Goal: Task Accomplishment & Management: Use online tool/utility

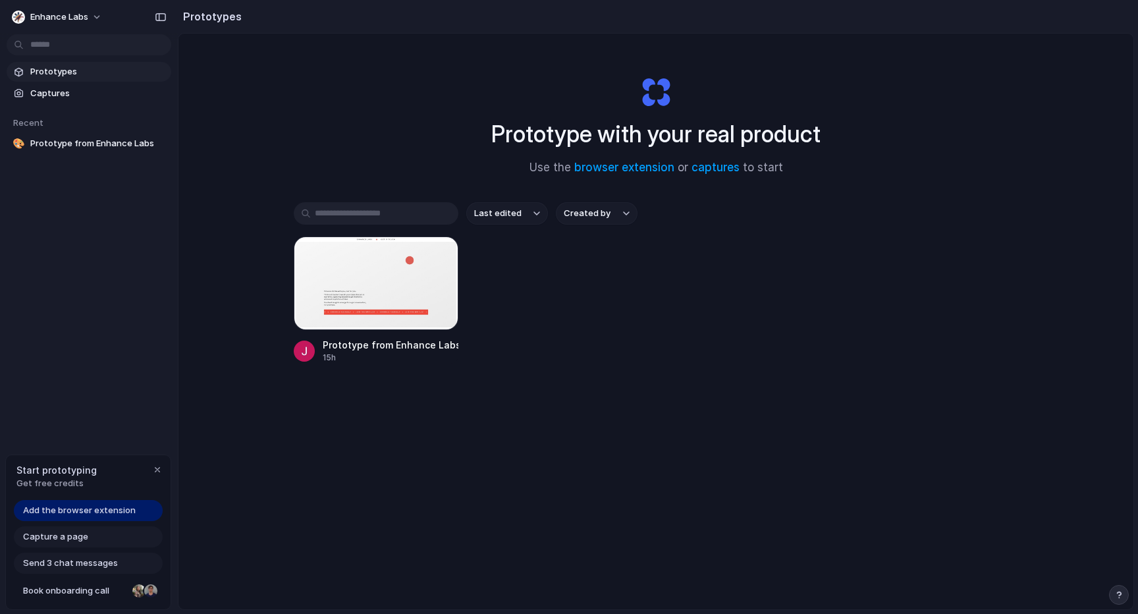
click at [868, 438] on div "Last edited Created by Prototype from Enhance Labs 15h" at bounding box center [656, 323] width 725 height 243
click at [377, 307] on div at bounding box center [376, 284] width 165 height 94
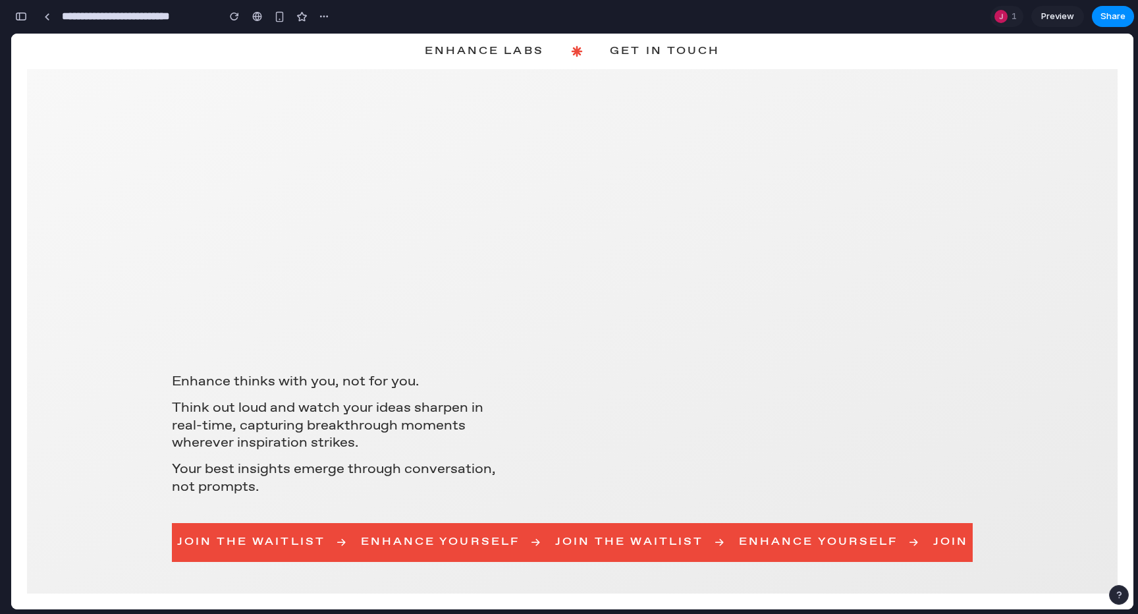
click at [599, 264] on div "Enhance thinks with you, not for you. Think out loud and watch your ideas sharp…" at bounding box center [572, 298] width 801 height 395
click at [398, 187] on div "Enhance thinks with you, not for you. Think out loud and watch your ideas sharp…" at bounding box center [572, 298] width 801 height 395
click at [255, 16] on div at bounding box center [257, 16] width 10 height 11
click at [234, 16] on div "button" at bounding box center [234, 16] width 9 height 9
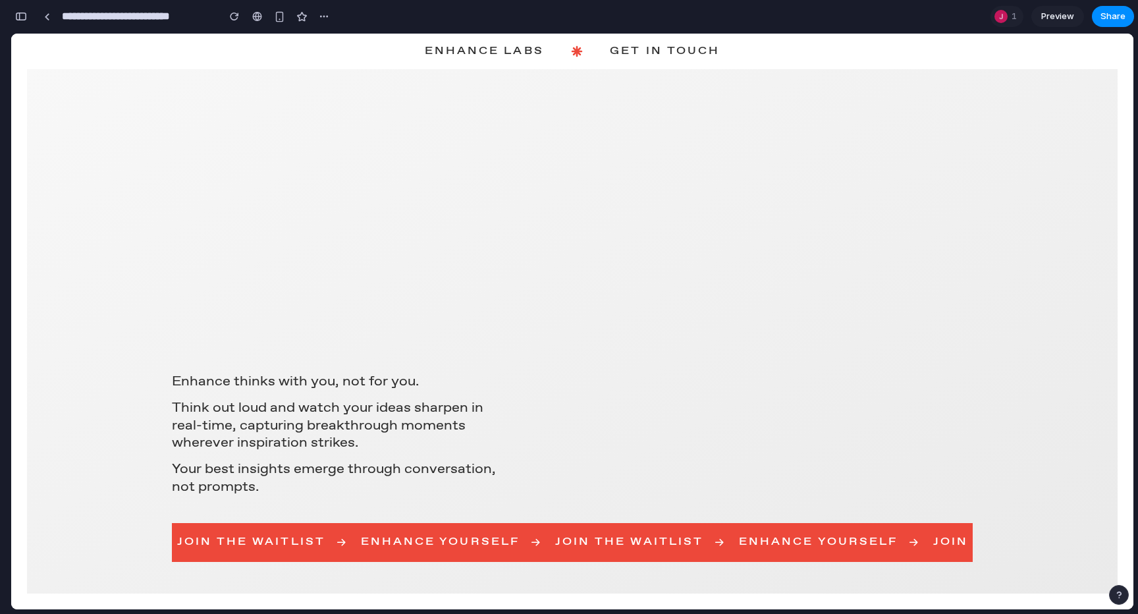
click at [335, 14] on section "**********" at bounding box center [573, 16] width 1124 height 33
click at [333, 14] on button "button" at bounding box center [324, 17] width 20 height 20
click at [323, 16] on div "Duplicate Delete" at bounding box center [569, 307] width 1138 height 614
click at [114, 20] on input "**********" at bounding box center [136, 17] width 155 height 24
click at [45, 11] on link at bounding box center [47, 17] width 20 height 20
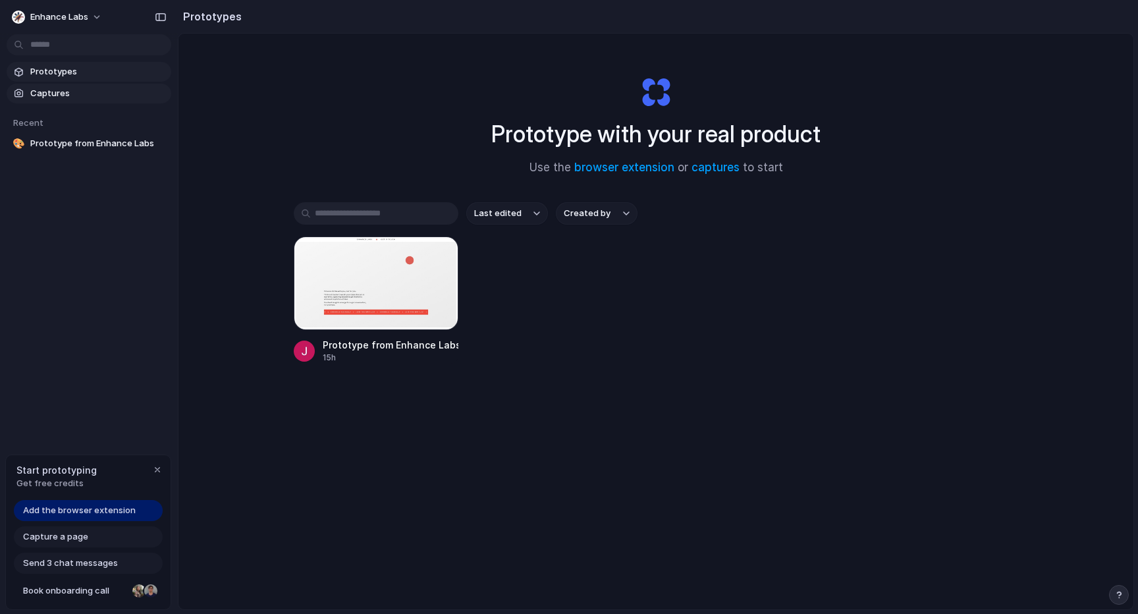
click at [73, 96] on span "Captures" at bounding box center [98, 93] width 136 height 13
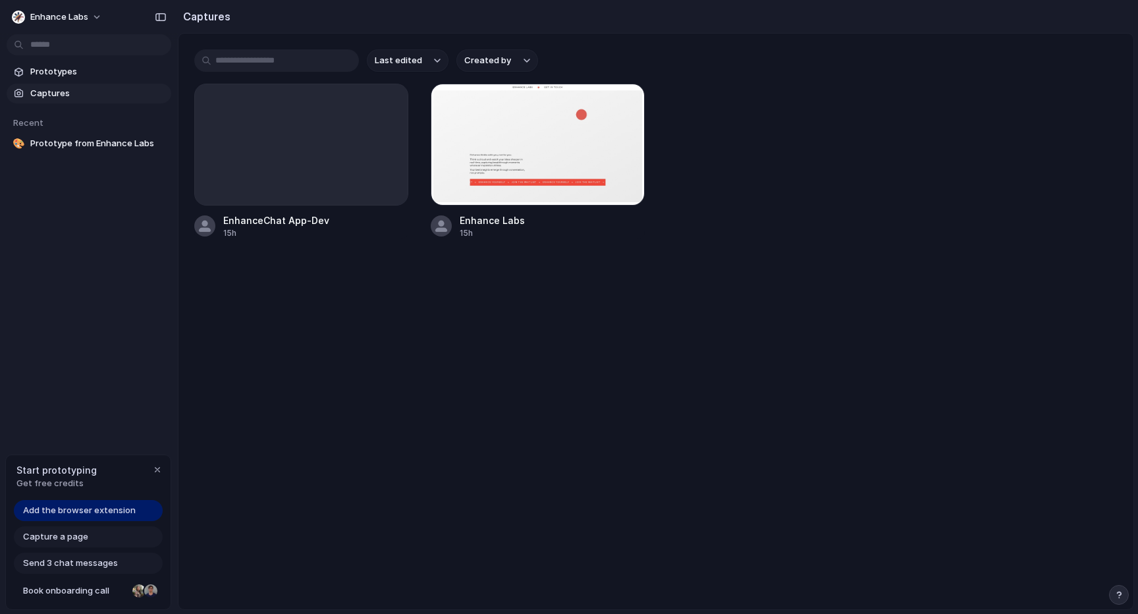
click at [513, 287] on main "Last edited Created by EnhanceChat App-Dev 15h Enhance Labs 15h" at bounding box center [656, 321] width 957 height 577
click at [336, 165] on div at bounding box center [301, 144] width 213 height 121
click at [88, 96] on span "Captures" at bounding box center [98, 93] width 136 height 13
click at [127, 512] on span "Add the browser extension" at bounding box center [79, 510] width 113 height 13
click at [82, 510] on span "Add the browser extension" at bounding box center [79, 510] width 113 height 13
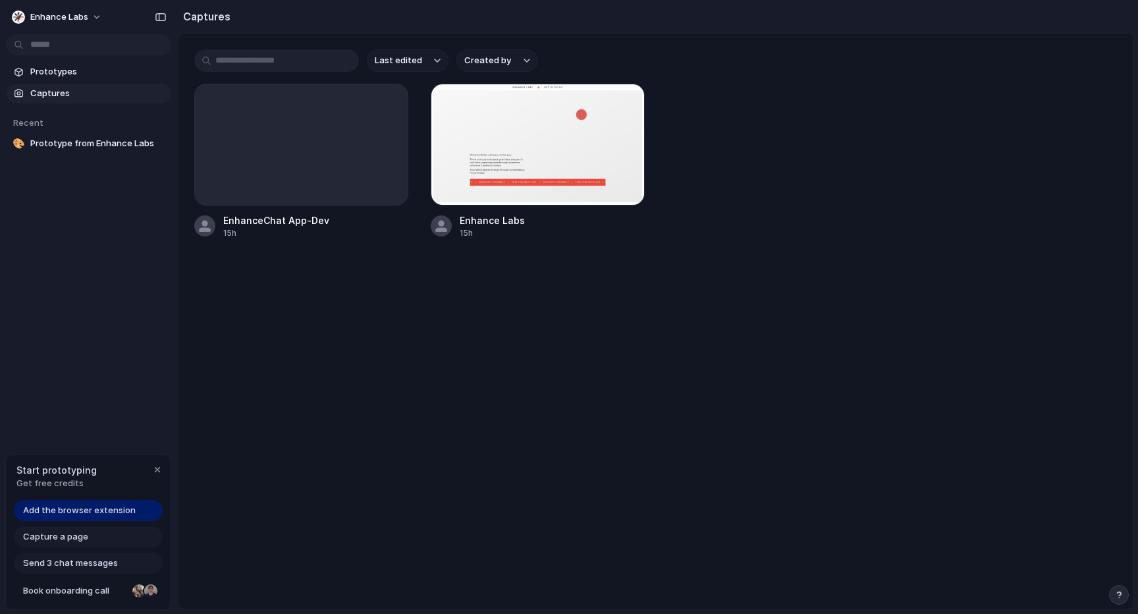
click at [58, 511] on span "Add the browser extension" at bounding box center [79, 510] width 113 height 13
click at [68, 515] on span "Add the browser extension" at bounding box center [79, 510] width 113 height 13
click at [154, 472] on div "button" at bounding box center [157, 469] width 11 height 11
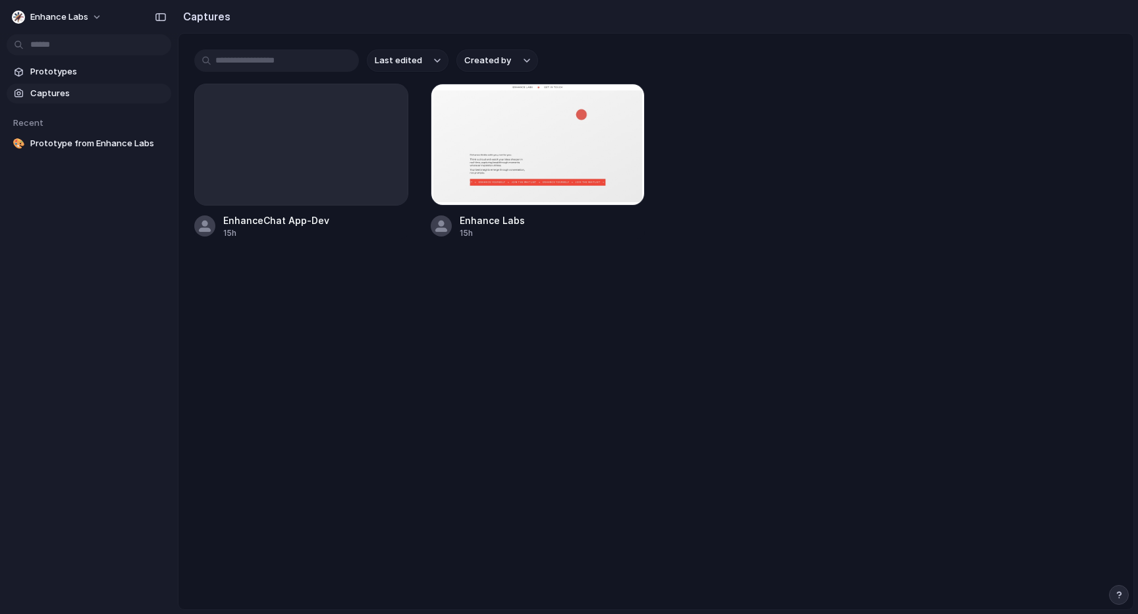
click at [179, 283] on main "Last edited Created by EnhanceChat App-Dev 15h Enhance Labs 15h" at bounding box center [656, 321] width 957 height 577
click at [84, 16] on span "Enhance Labs" at bounding box center [59, 17] width 58 height 13
click at [47, 57] on li "Invite members" at bounding box center [63, 67] width 109 height 21
click at [896, 217] on div "EnhanceChat App-Dev 15h Enhance Labs 15h" at bounding box center [656, 161] width 924 height 155
click at [99, 70] on span "Prototypes" at bounding box center [98, 71] width 136 height 13
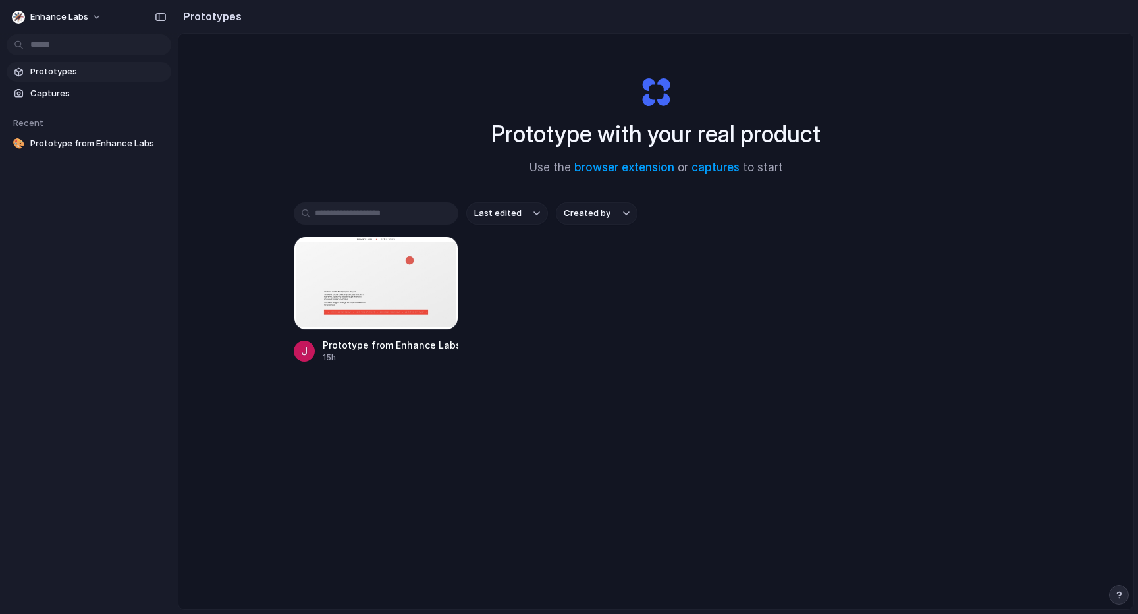
click at [599, 216] on span "Created by" at bounding box center [587, 213] width 47 height 13
click at [599, 216] on div "All users Julian Burr" at bounding box center [569, 307] width 1138 height 614
click at [630, 167] on link "browser extension" at bounding box center [624, 167] width 100 height 13
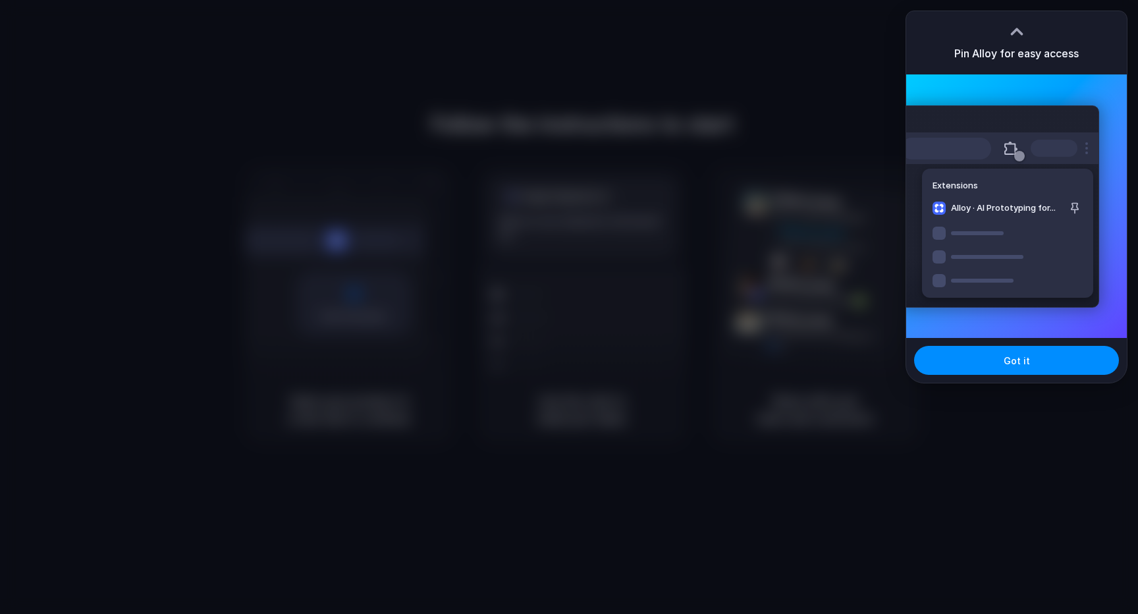
click at [848, 40] on div at bounding box center [569, 307] width 1138 height 614
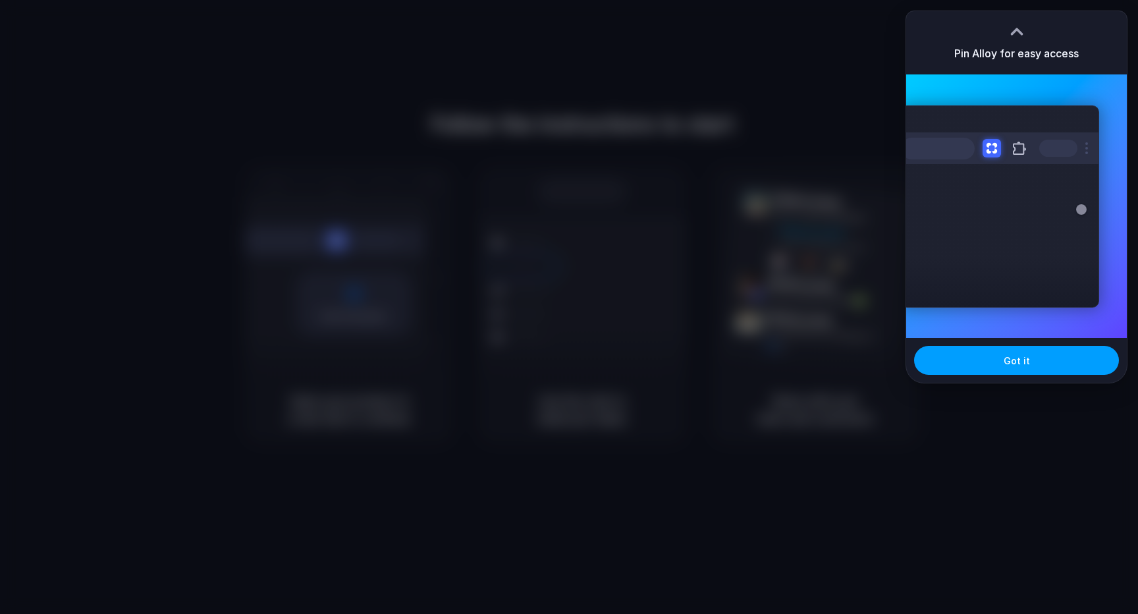
click at [999, 372] on button "Got it" at bounding box center [1016, 360] width 205 height 29
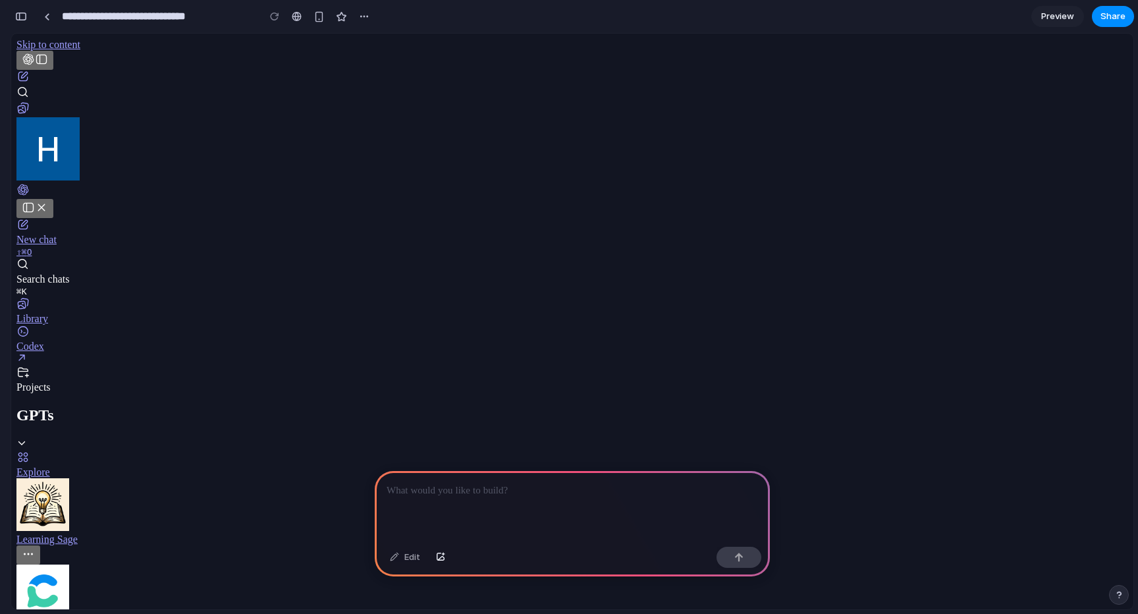
click at [569, 512] on div at bounding box center [572, 506] width 395 height 70
click at [96, 325] on link "Codex" at bounding box center [572, 345] width 1112 height 41
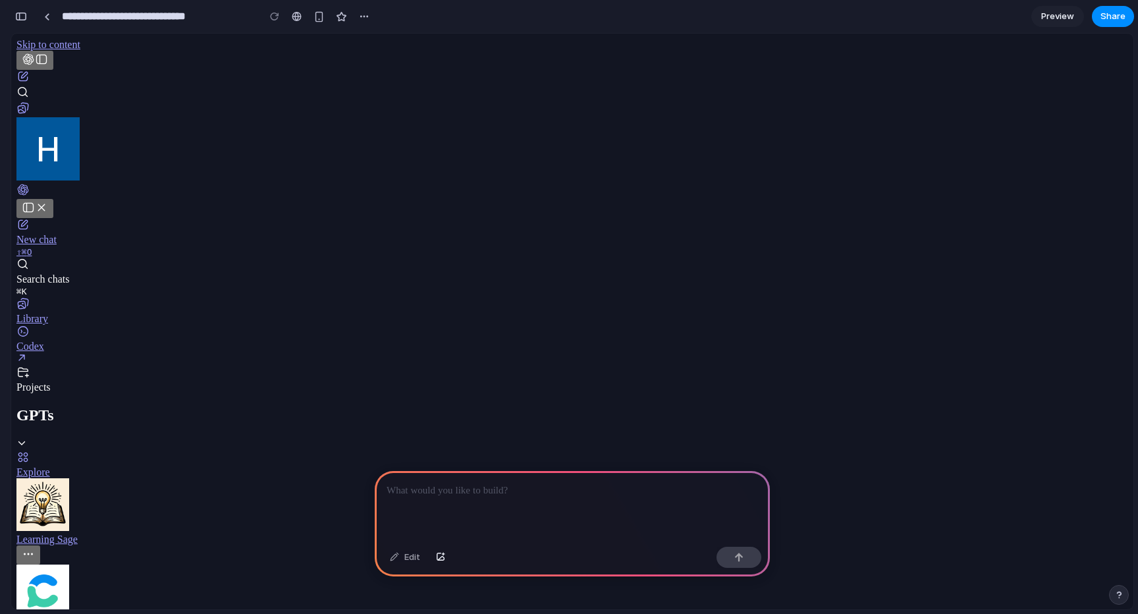
click at [513, 503] on div at bounding box center [572, 506] width 395 height 70
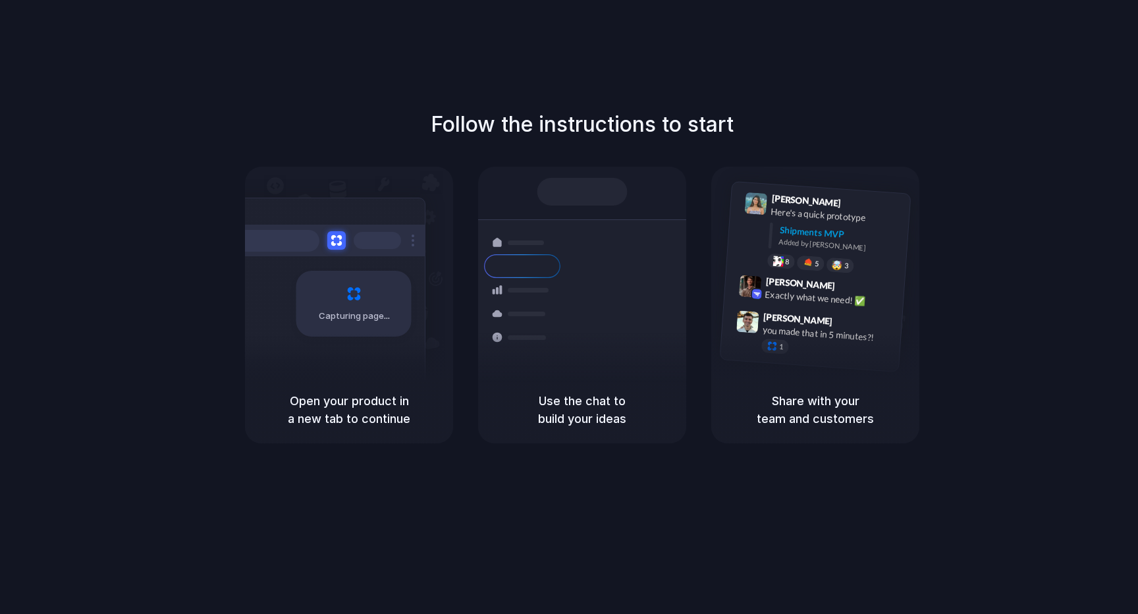
click at [960, 61] on div "Follow the instructions to start Capturing page Open your product in a new tab …" at bounding box center [582, 320] width 1165 height 640
